Goal: Communication & Community: Answer question/provide support

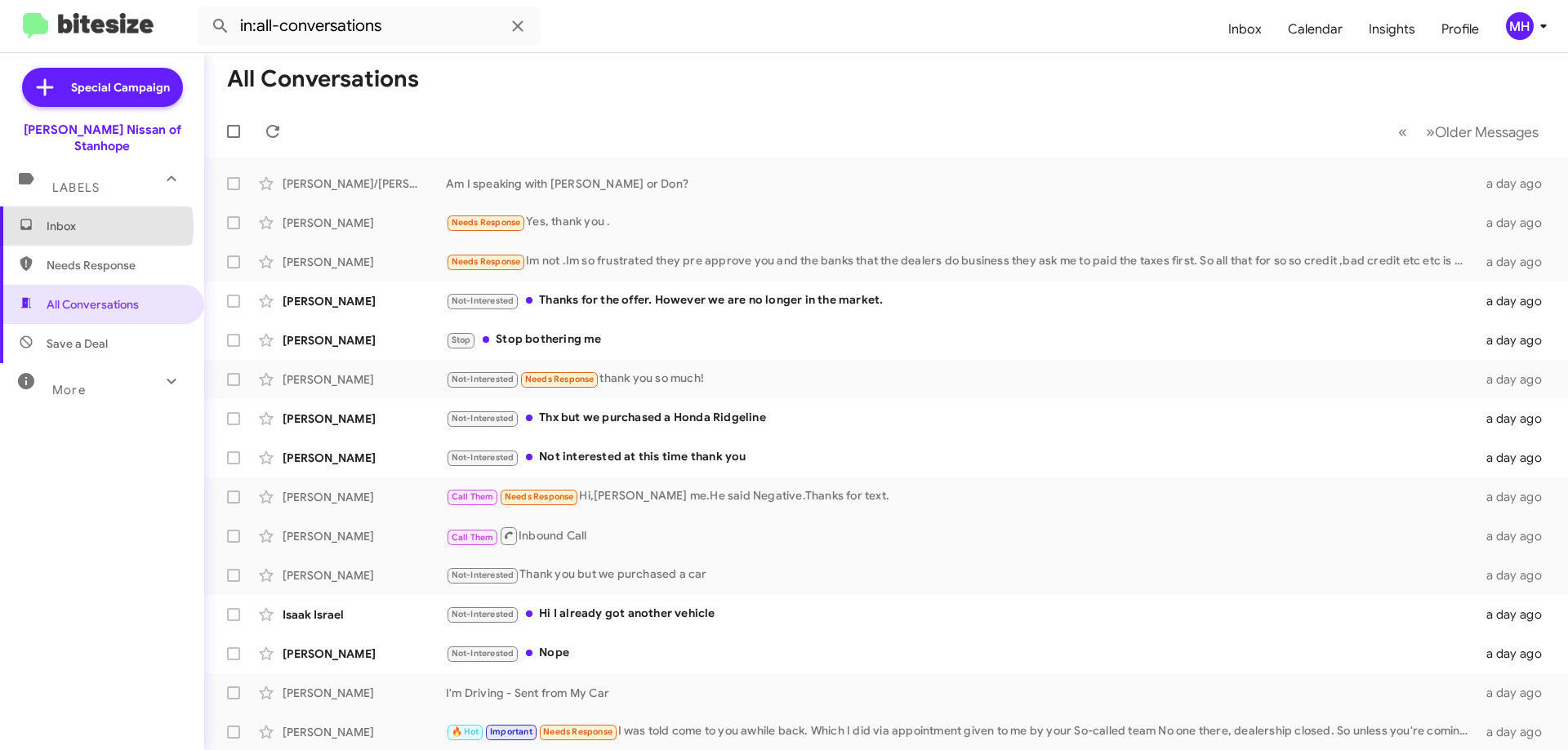
click at [89, 218] on span "Inbox" at bounding box center [116, 226] width 139 height 16
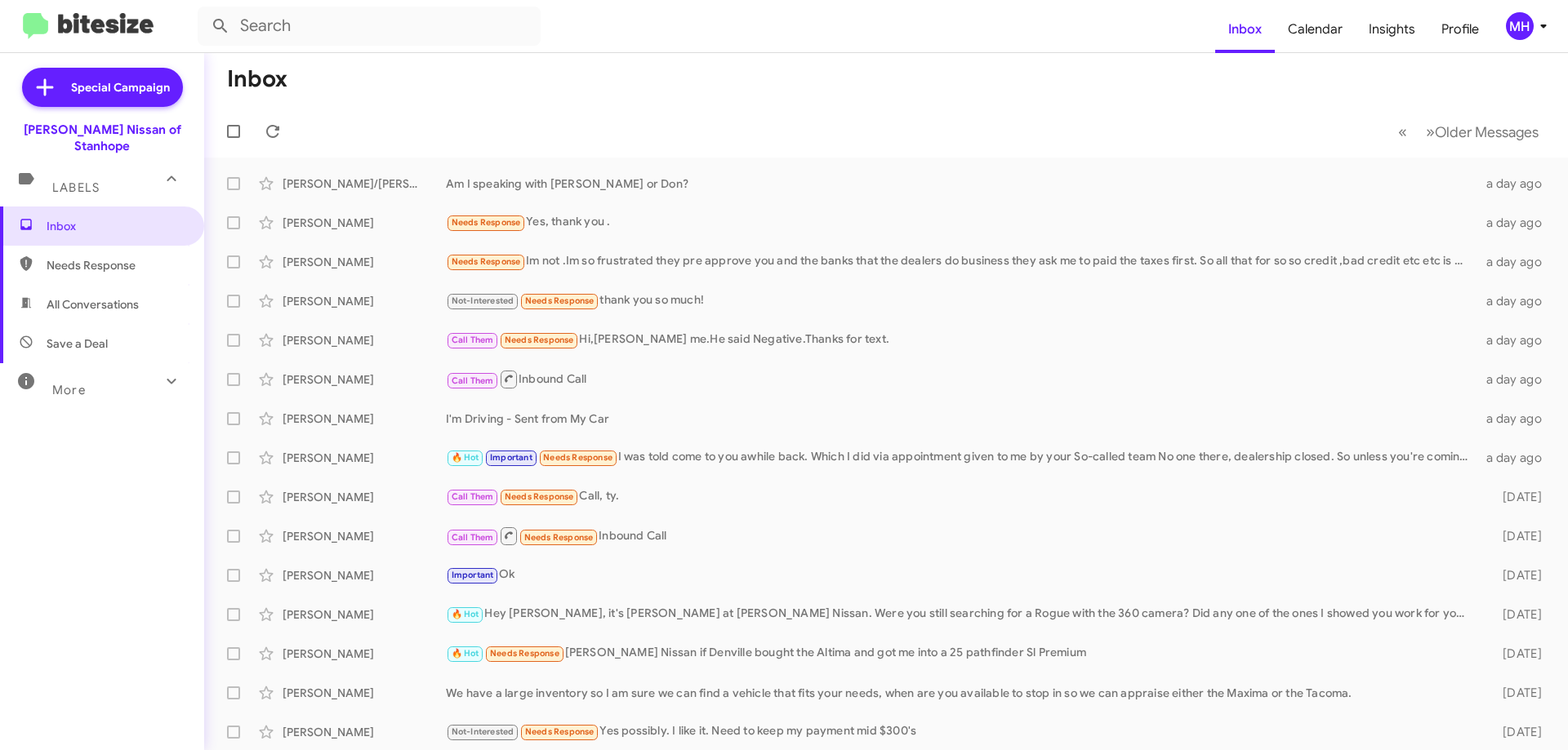
click at [67, 257] on span "Needs Response" at bounding box center [116, 265] width 139 height 16
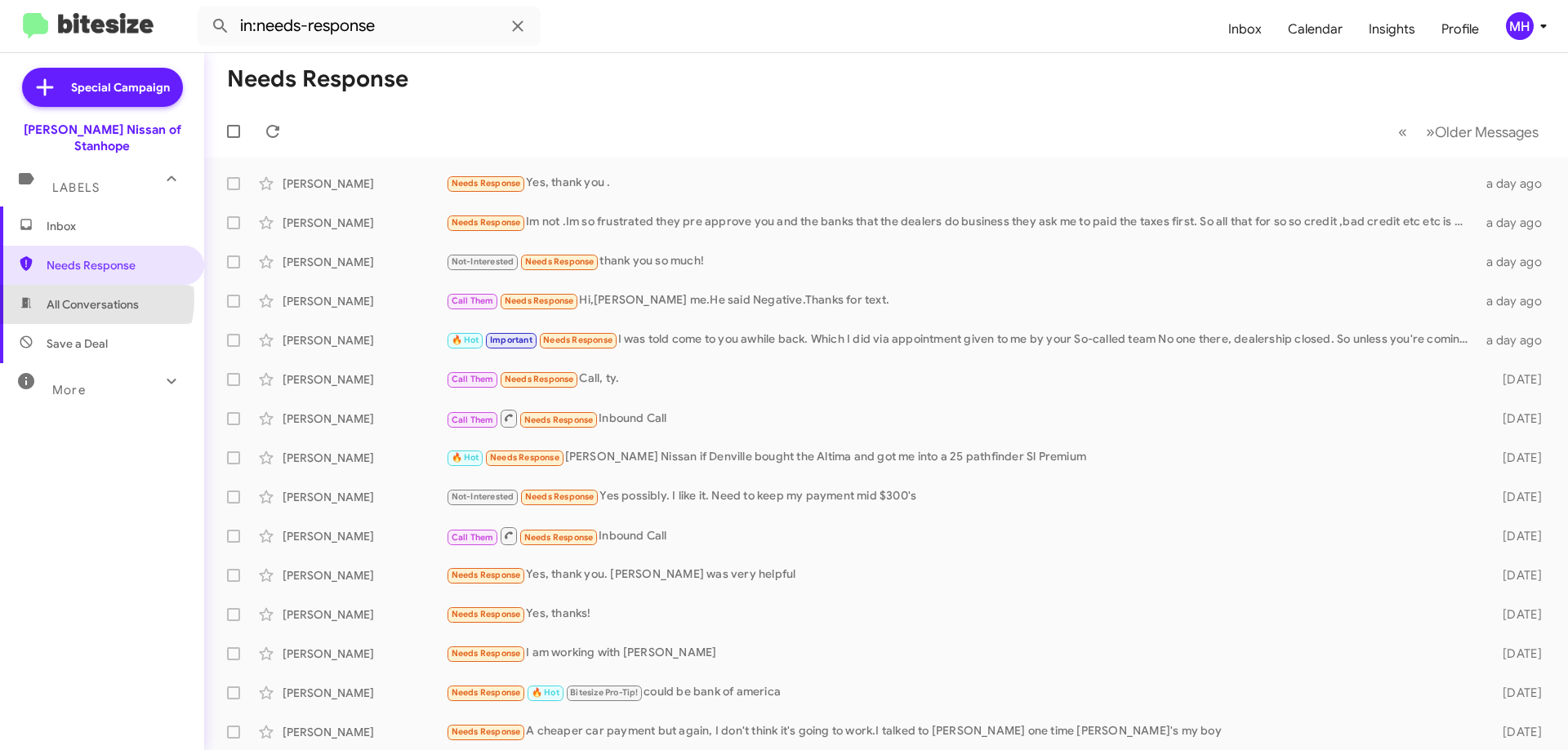
click at [80, 296] on span "All Conversations" at bounding box center [92, 304] width 92 height 16
type input "in:all-conversations"
